Goal: Transaction & Acquisition: Download file/media

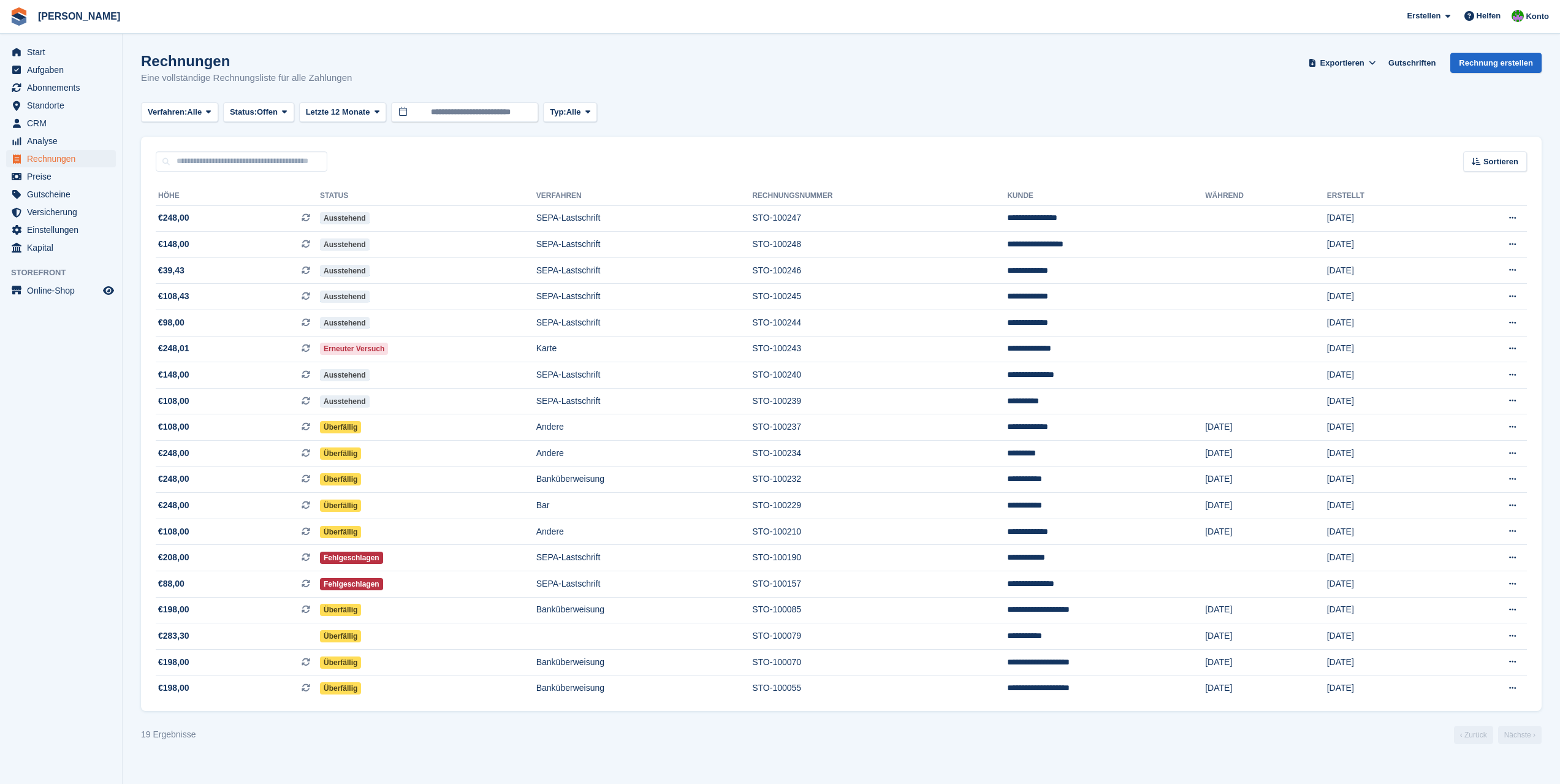
click at [61, 161] on span "Rechnungen" at bounding box center [63, 159] width 74 height 17
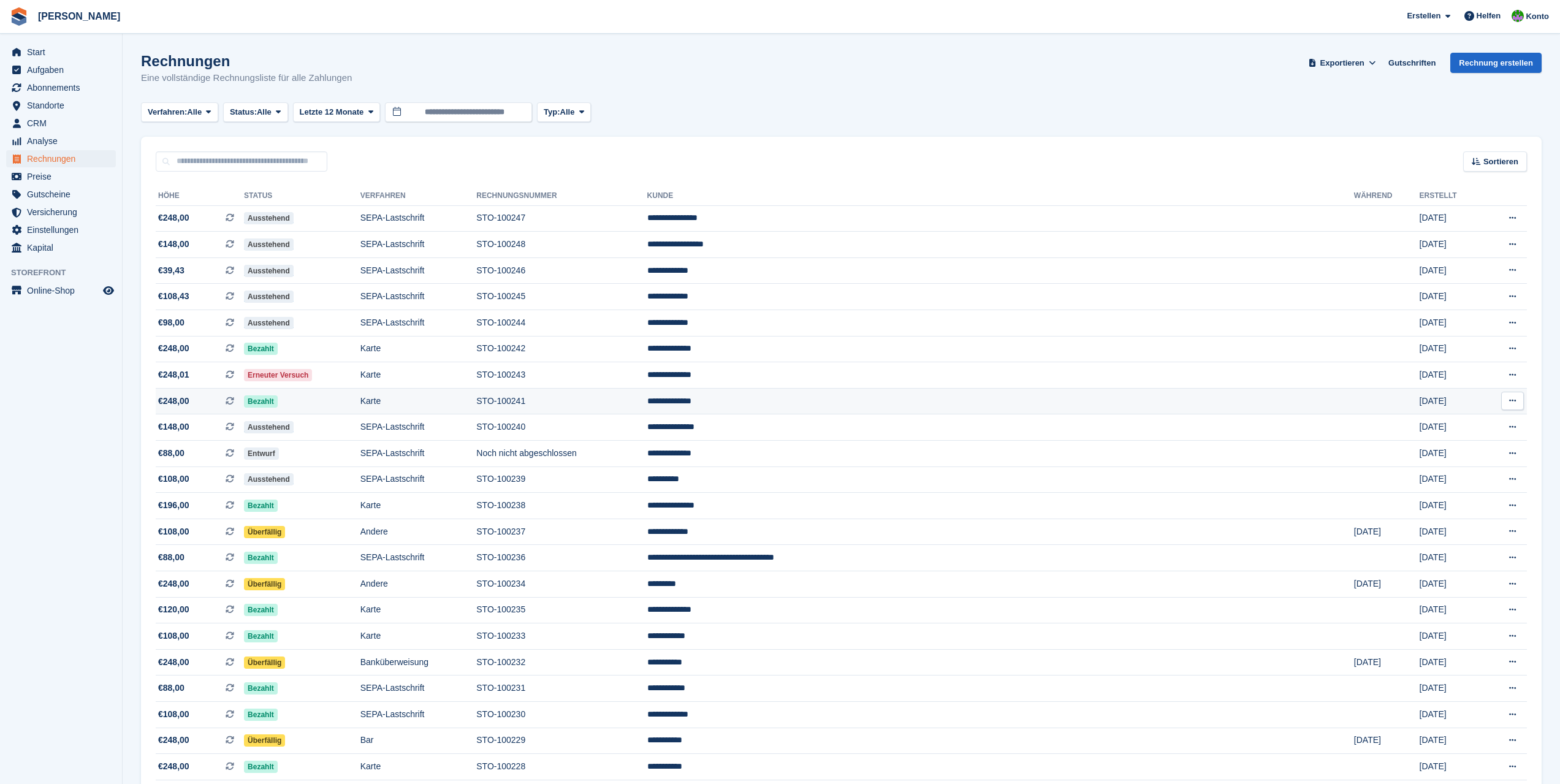
click at [1509, 401] on icon at bounding box center [1512, 400] width 7 height 8
click at [1474, 423] on p "PDF Herunterladen" at bounding box center [1465, 425] width 107 height 16
click at [1513, 350] on icon at bounding box center [1512, 348] width 7 height 8
click at [1477, 373] on p "PDF Herunterladen" at bounding box center [1465, 373] width 107 height 16
click at [1366, 372] on td at bounding box center [1387, 375] width 66 height 26
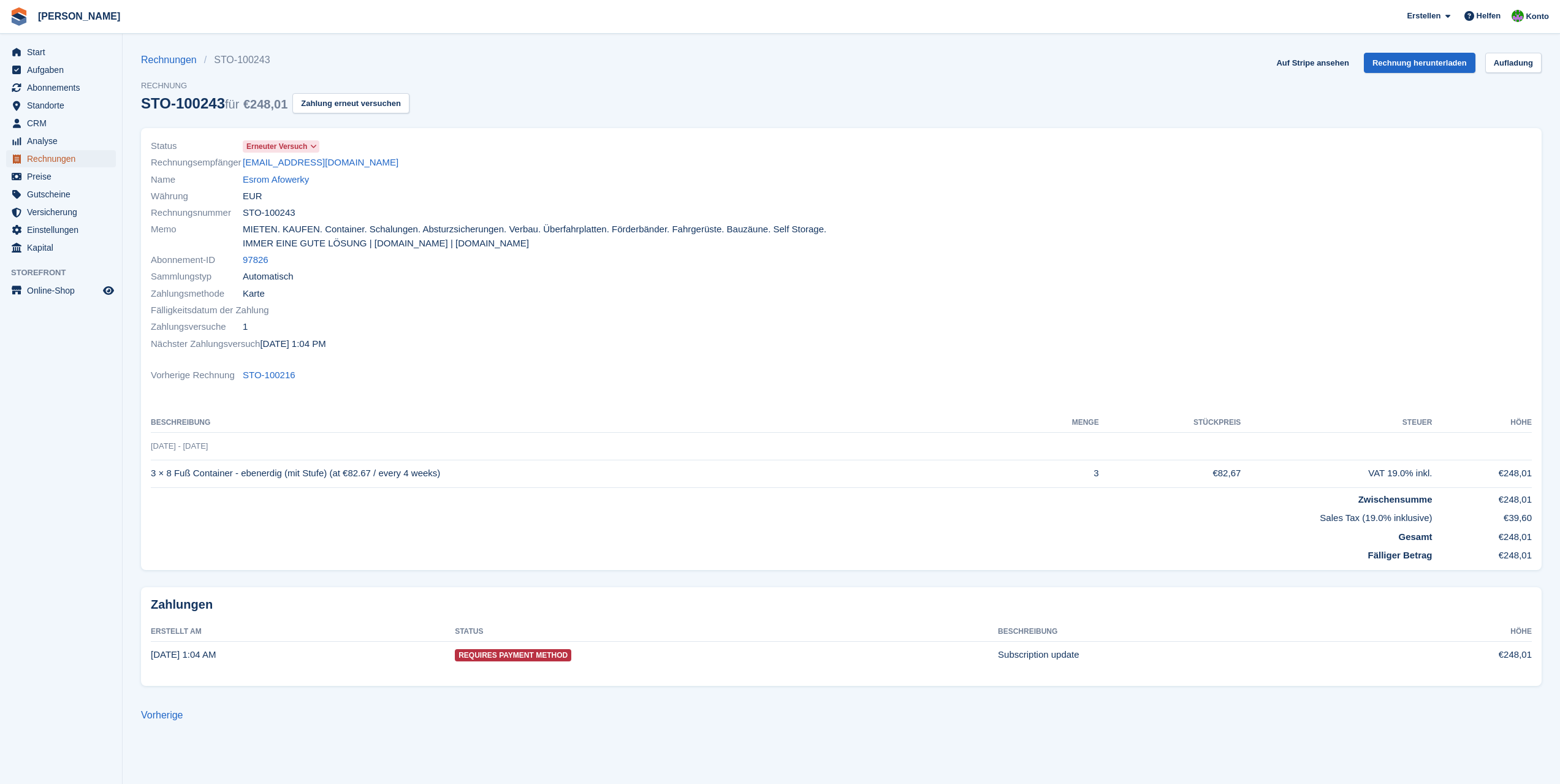
click at [63, 159] on span "Rechnungen" at bounding box center [63, 159] width 74 height 17
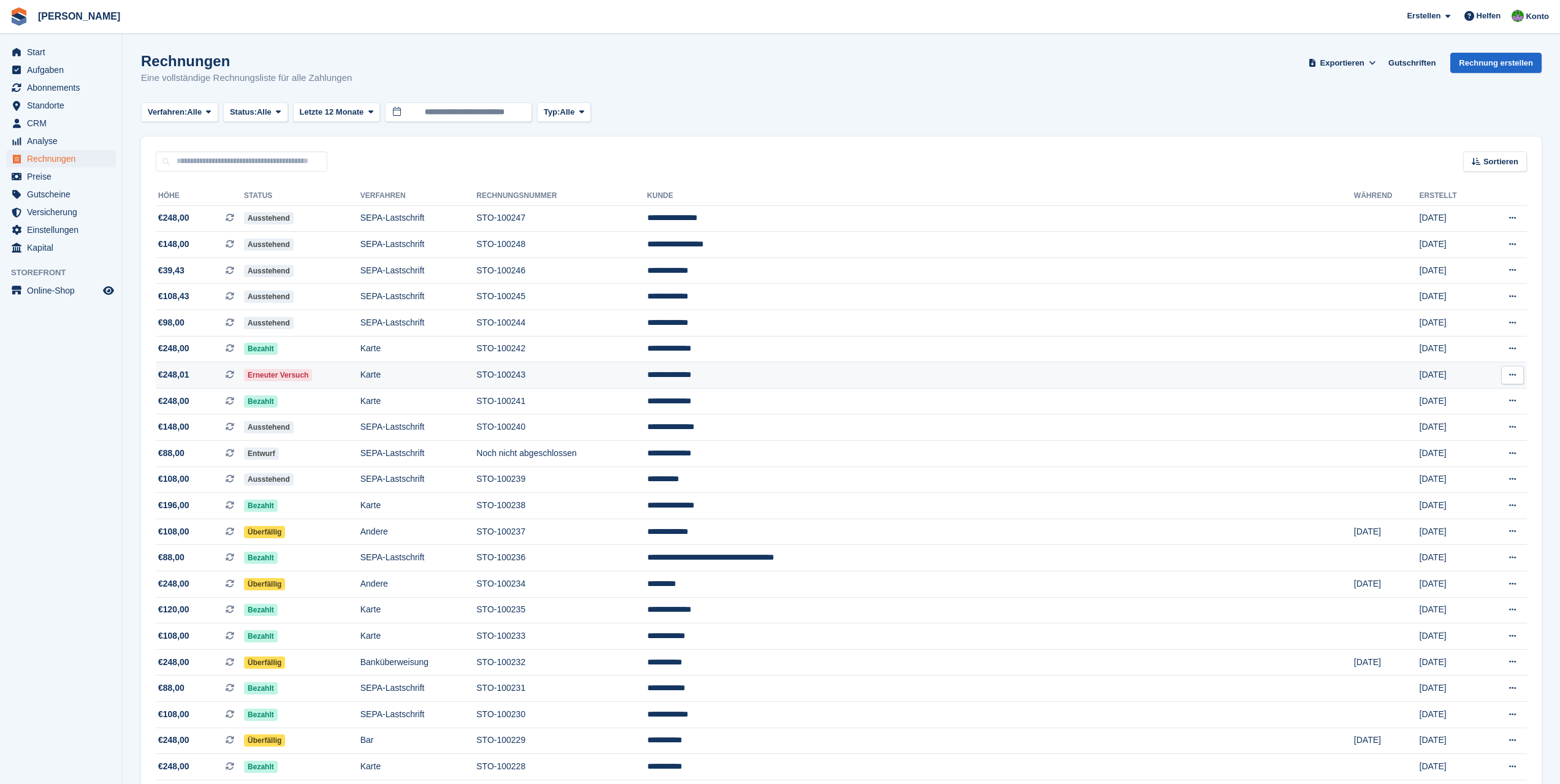
click at [1516, 373] on icon at bounding box center [1512, 375] width 7 height 8
click at [1483, 396] on p "PDF Herunterladen" at bounding box center [1465, 399] width 107 height 16
click at [1510, 326] on icon at bounding box center [1512, 323] width 7 height 8
click at [1477, 347] on p "PDF Herunterladen" at bounding box center [1465, 347] width 107 height 16
click at [1510, 298] on icon at bounding box center [1512, 296] width 7 height 8
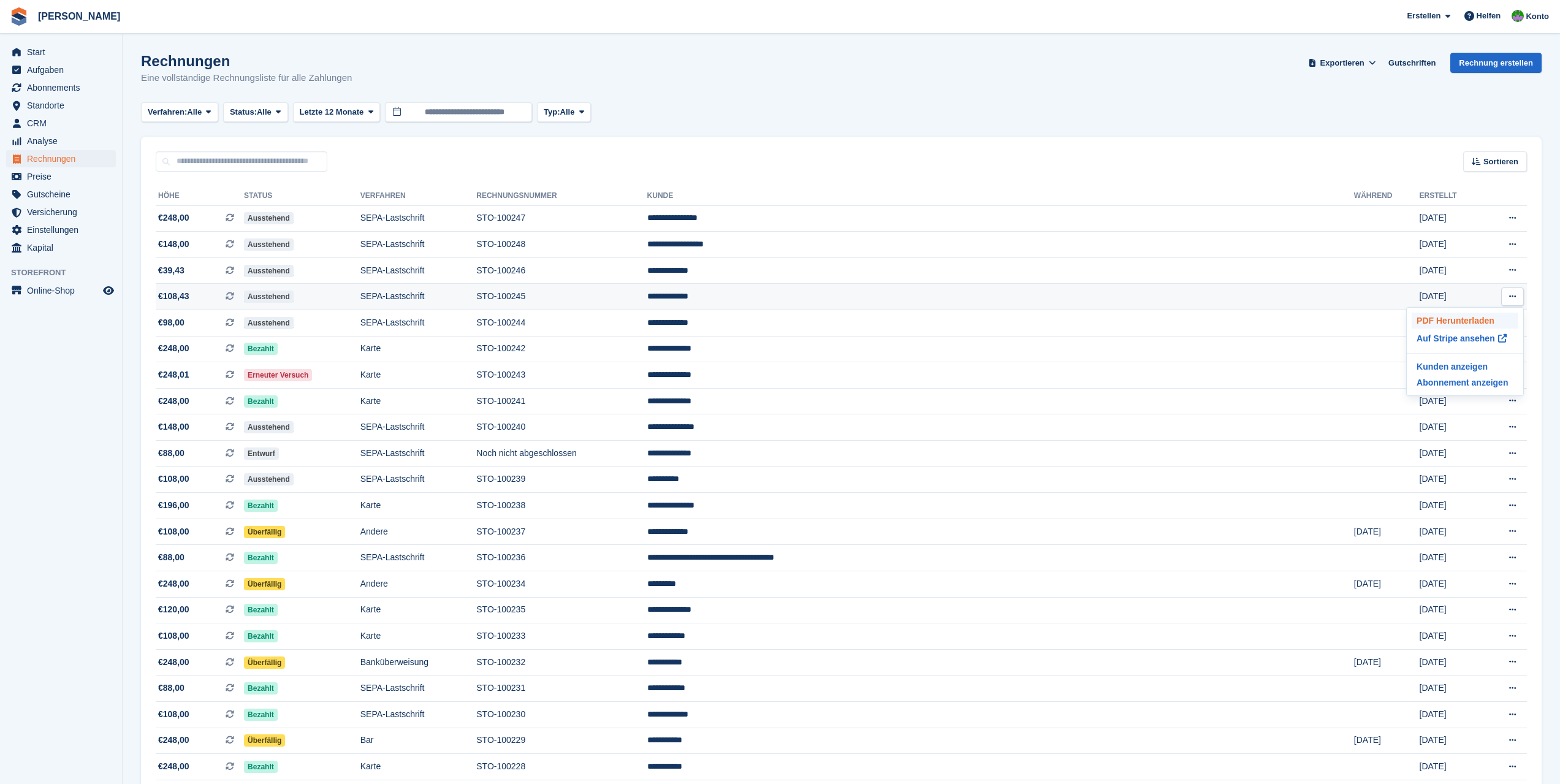
click at [1482, 322] on p "PDF Herunterladen" at bounding box center [1465, 321] width 107 height 16
click at [1510, 272] on icon at bounding box center [1512, 270] width 7 height 8
click at [1482, 295] on p "PDF Herunterladen" at bounding box center [1465, 294] width 107 height 16
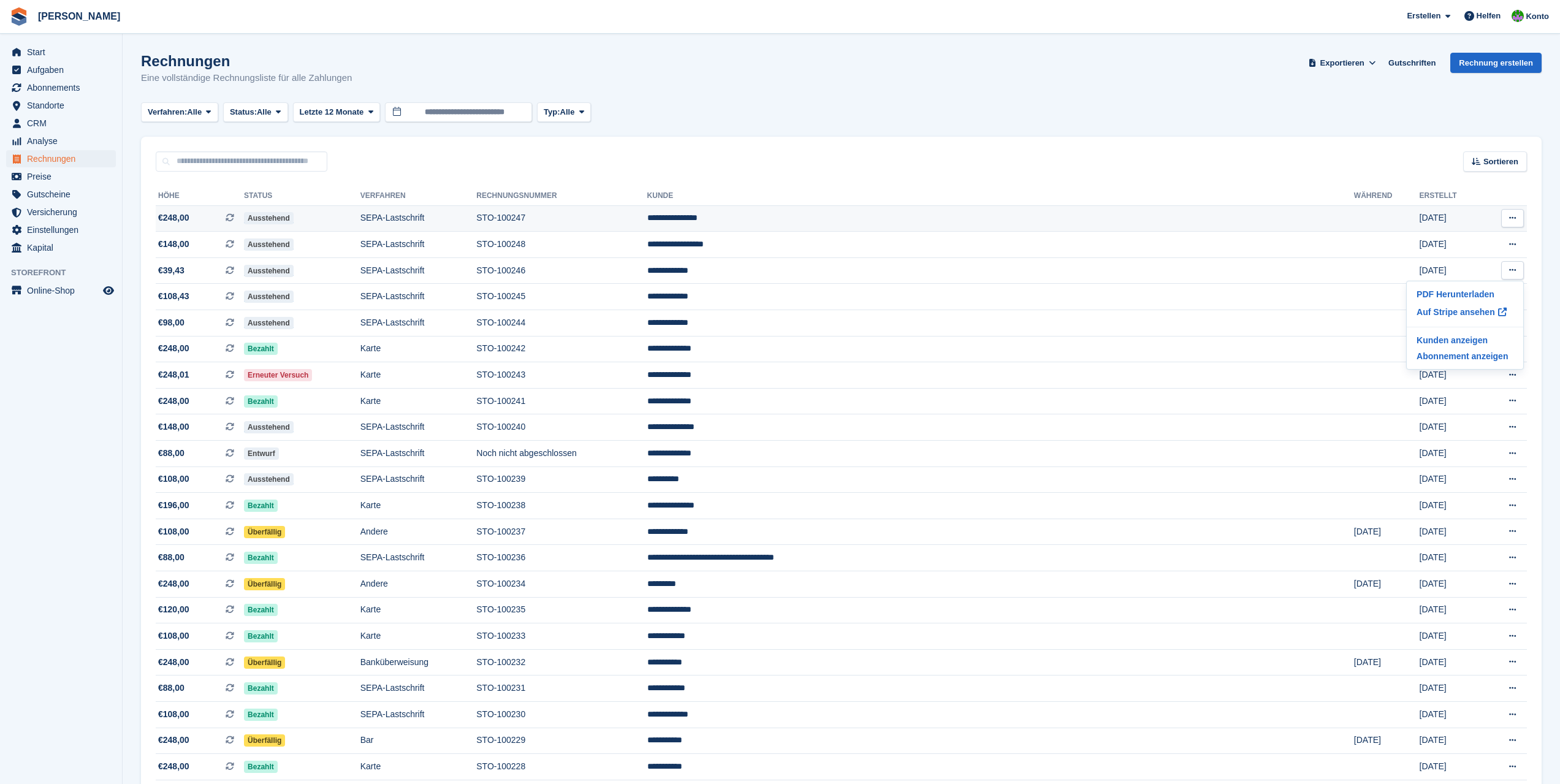
click at [1509, 220] on icon at bounding box center [1512, 218] width 7 height 8
click at [1487, 242] on p "PDF Herunterladen" at bounding box center [1465, 242] width 107 height 16
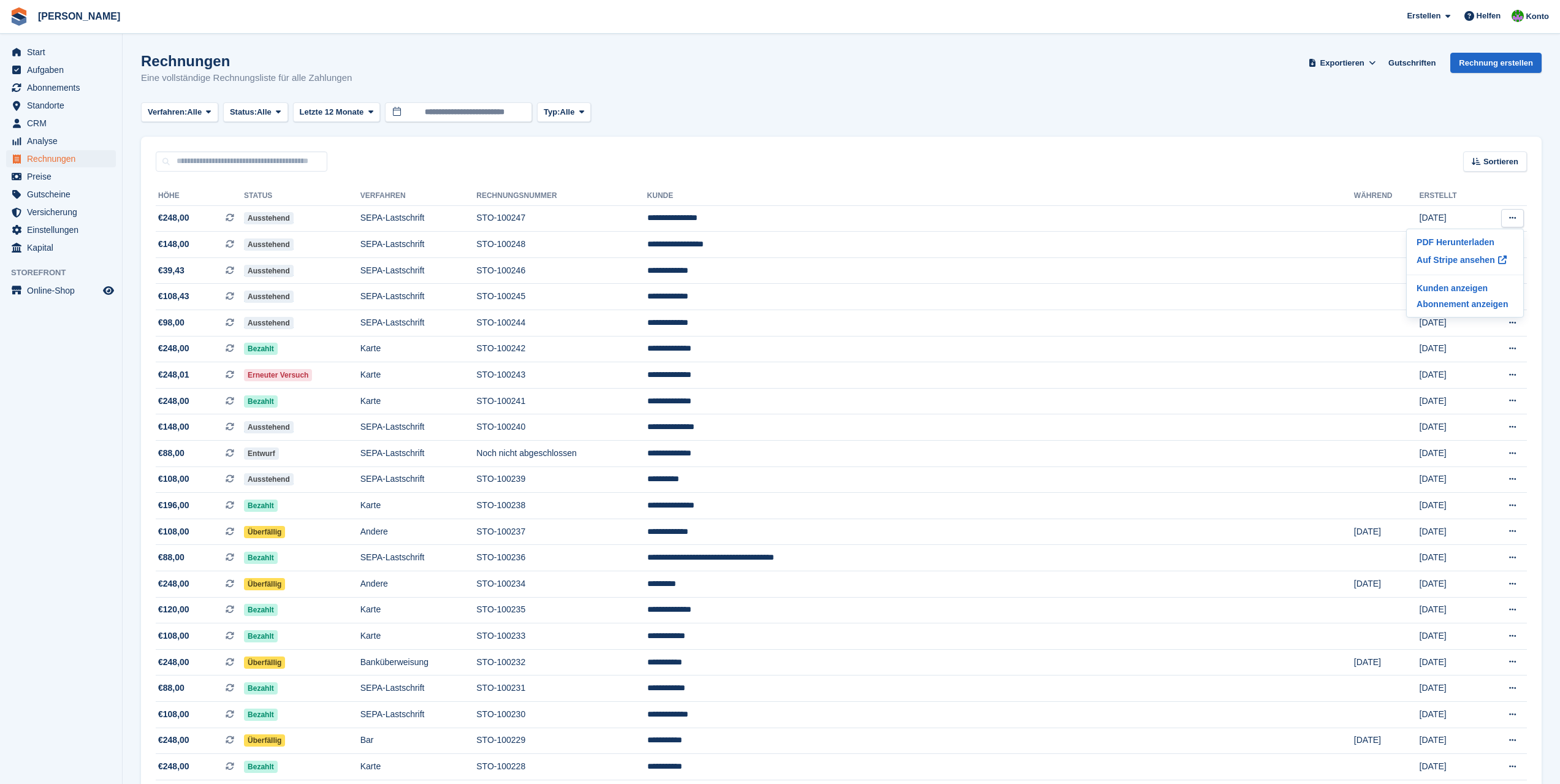
click at [1512, 243] on icon at bounding box center [1512, 244] width 7 height 8
click at [1487, 269] on p "PDF Herunterladen" at bounding box center [1465, 269] width 107 height 16
click at [1247, 25] on span "[PERSON_NAME] [GEOGRAPHIC_DATA] Abonnement Rechnung Kontakt Deal [GEOGRAPHIC_DA…" at bounding box center [780, 16] width 1560 height 33
